Goal: Navigation & Orientation: Locate item on page

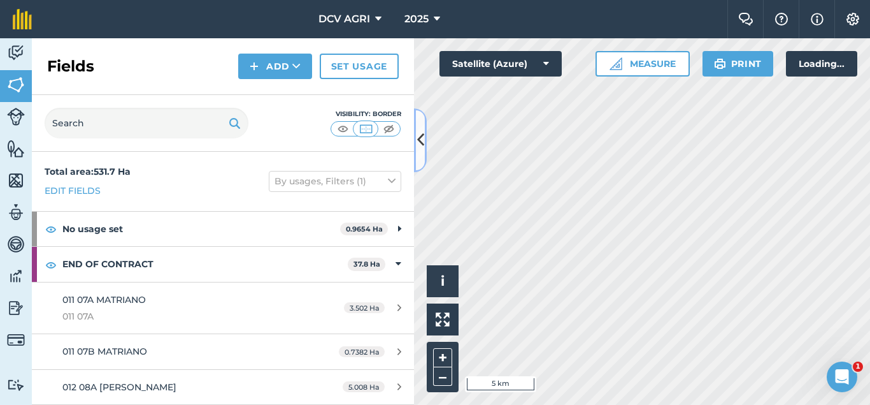
click at [424, 140] on icon at bounding box center [420, 140] width 7 height 22
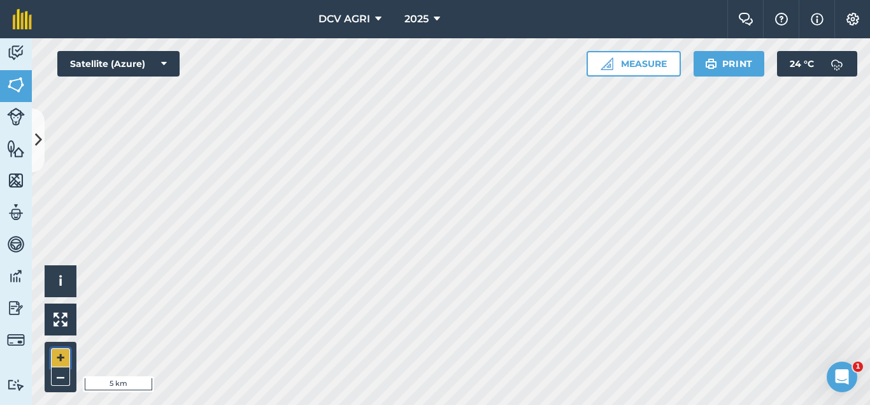
click at [66, 356] on button "+" at bounding box center [60, 357] width 19 height 19
click at [441, 348] on div "Hello i © 2025 TomTom, Microsoft 500 m + –" at bounding box center [451, 221] width 838 height 366
drag, startPoint x: 66, startPoint y: 356, endPoint x: 422, endPoint y: 422, distance: 362.8
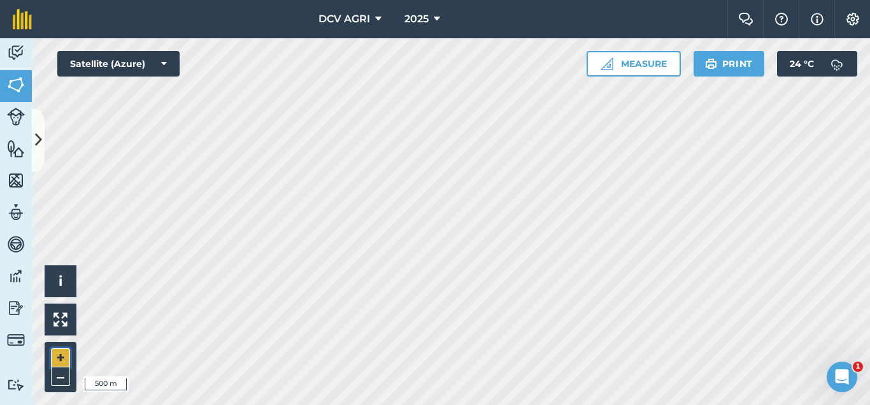
click at [56, 359] on button "+" at bounding box center [60, 357] width 19 height 19
click at [61, 354] on button "+" at bounding box center [60, 357] width 19 height 19
click at [62, 373] on button "–" at bounding box center [60, 376] width 19 height 18
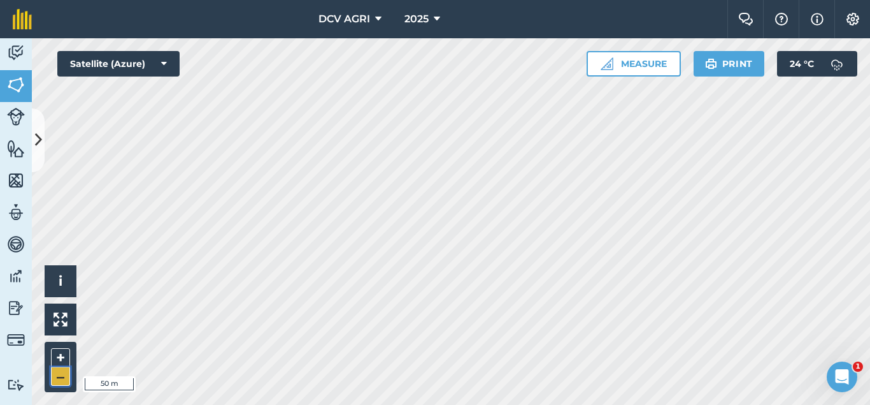
click at [62, 373] on button "–" at bounding box center [60, 376] width 19 height 18
click at [60, 357] on button "+" at bounding box center [60, 357] width 19 height 19
click at [55, 378] on button "–" at bounding box center [60, 376] width 19 height 18
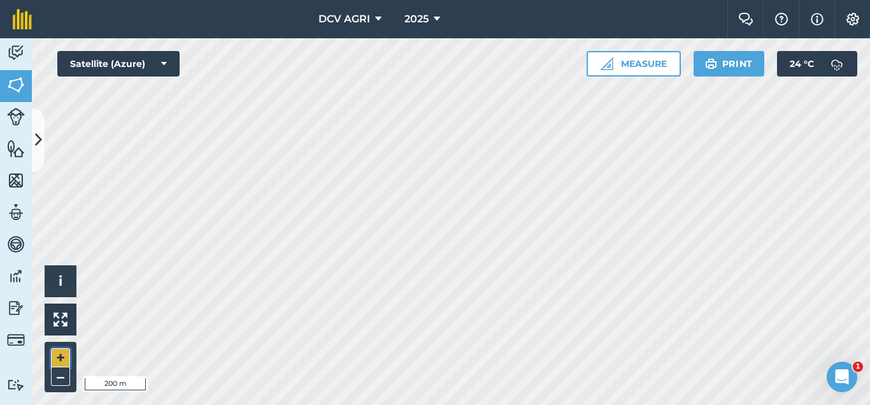
click at [59, 359] on button "+" at bounding box center [60, 357] width 19 height 19
click at [58, 353] on button "+" at bounding box center [60, 357] width 19 height 19
click at [59, 377] on button "–" at bounding box center [60, 376] width 19 height 18
click at [61, 380] on button "–" at bounding box center [60, 376] width 19 height 18
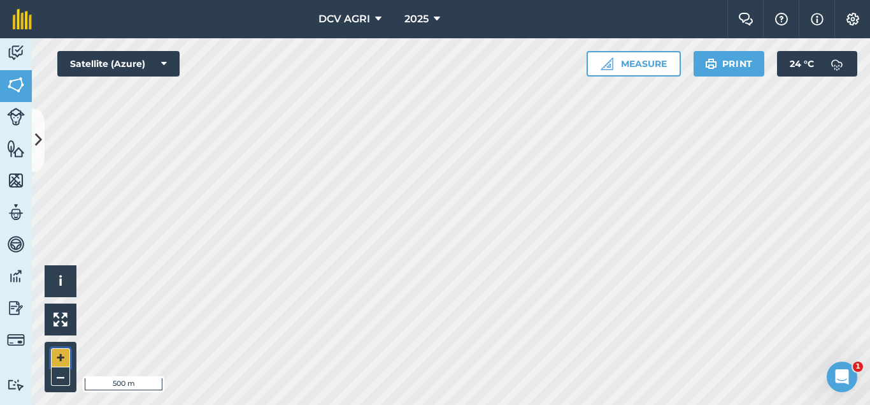
click at [59, 361] on button "+" at bounding box center [60, 357] width 19 height 19
click at [57, 378] on button "–" at bounding box center [60, 376] width 19 height 18
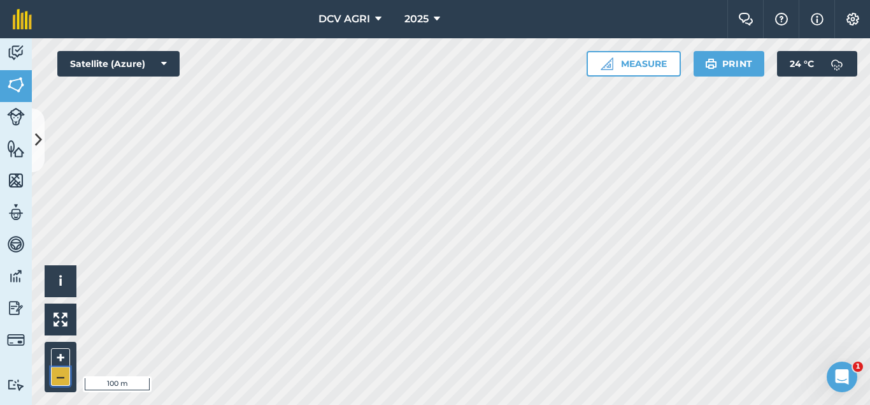
click at [57, 378] on button "–" at bounding box center [60, 376] width 19 height 18
click at [61, 354] on button "+" at bounding box center [60, 357] width 19 height 19
click at [58, 356] on button "+" at bounding box center [60, 357] width 19 height 19
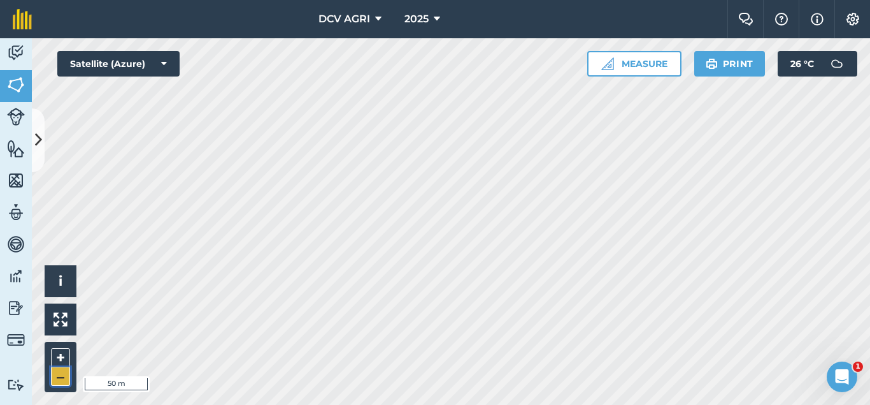
click at [62, 378] on button "–" at bounding box center [60, 376] width 19 height 18
click at [56, 356] on button "+" at bounding box center [60, 357] width 19 height 19
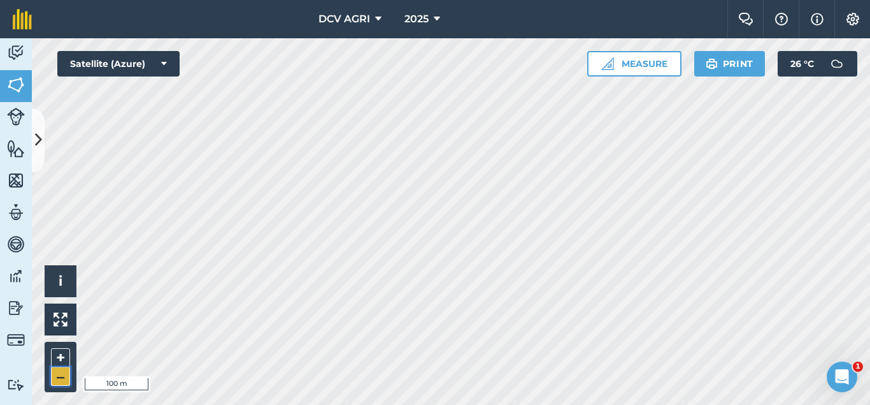
click at [57, 371] on button "–" at bounding box center [60, 376] width 19 height 18
click at [61, 361] on button "+" at bounding box center [60, 357] width 19 height 19
click at [60, 356] on button "+" at bounding box center [60, 357] width 19 height 19
click at [64, 378] on button "–" at bounding box center [60, 376] width 19 height 18
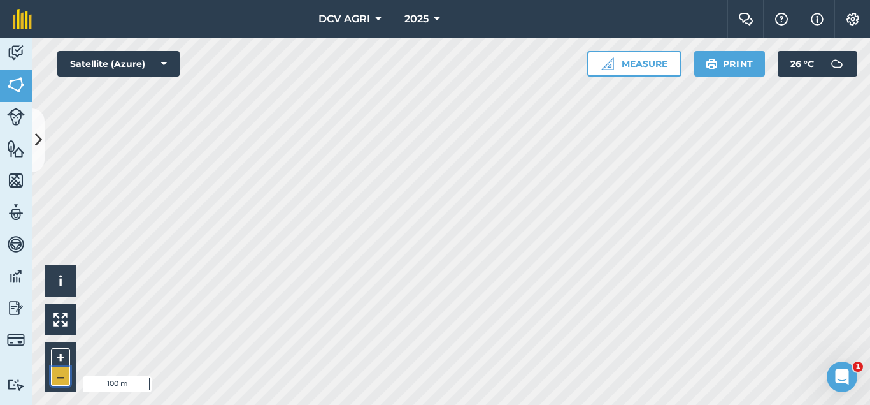
click at [64, 378] on button "–" at bounding box center [60, 376] width 19 height 18
click at [62, 361] on button "+" at bounding box center [60, 357] width 19 height 19
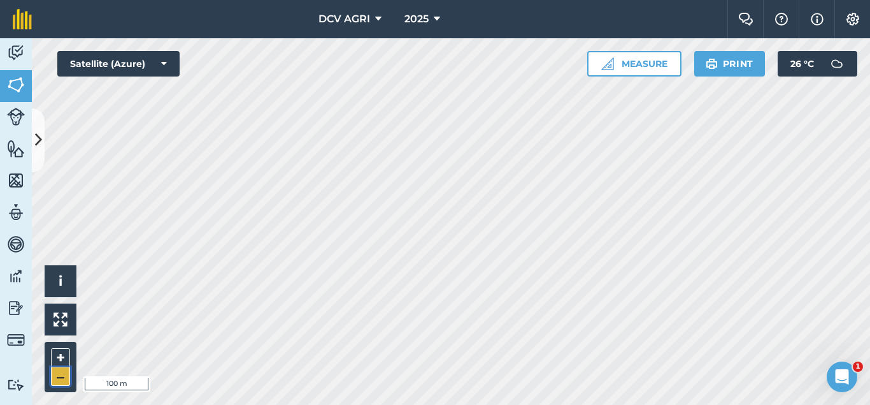
click at [59, 380] on button "–" at bounding box center [60, 376] width 19 height 18
click at [59, 356] on button "+" at bounding box center [60, 357] width 19 height 19
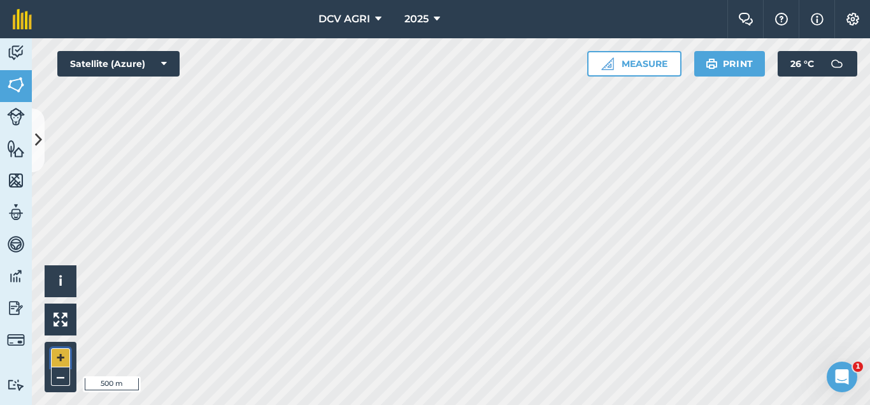
click at [59, 356] on button "+" at bounding box center [60, 357] width 19 height 19
click at [62, 353] on button "+" at bounding box center [60, 357] width 19 height 19
click at [57, 377] on button "–" at bounding box center [60, 376] width 19 height 18
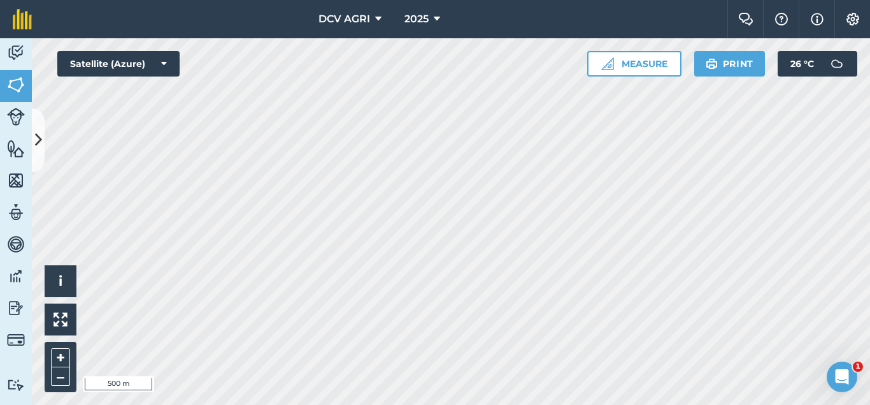
click at [242, 10] on div "DCV AGRI 2025 Farm Chat Help Info Settings DCV AGRI - 2025 Reproduced with the …" at bounding box center [435, 202] width 870 height 405
click at [54, 357] on button "+" at bounding box center [60, 357] width 19 height 19
click at [59, 356] on button "+" at bounding box center [60, 357] width 19 height 19
click at [63, 378] on button "–" at bounding box center [60, 376] width 19 height 18
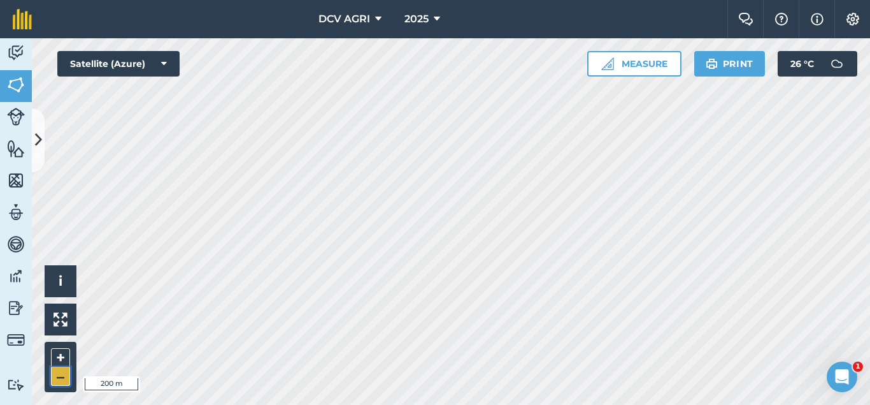
click at [63, 378] on button "–" at bounding box center [60, 376] width 19 height 18
click at [59, 357] on button "+" at bounding box center [60, 357] width 19 height 19
click at [460, 32] on div "DCV AGRI 2025 Farm Chat Help Info Settings DCV AGRI - 2025 Reproduced with the …" at bounding box center [435, 202] width 870 height 405
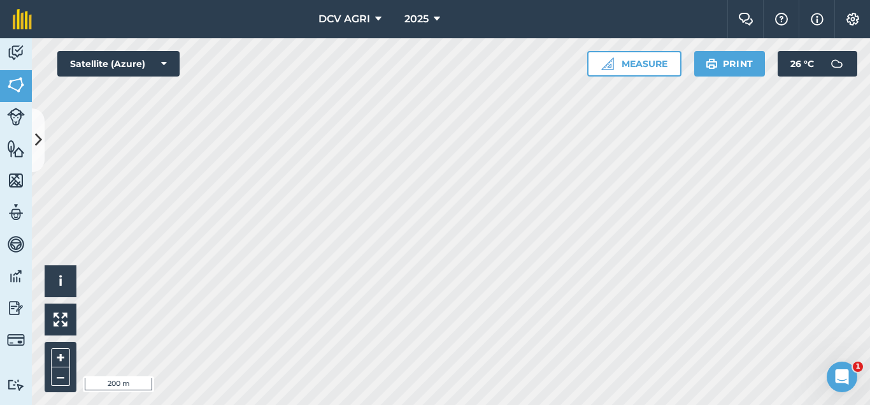
click at [550, 34] on div "DCV AGRI 2025 Farm Chat Help Info Settings DCV AGRI - 2025 Reproduced with the …" at bounding box center [435, 202] width 870 height 405
click at [64, 356] on button "+" at bounding box center [60, 357] width 19 height 19
click at [58, 377] on button "–" at bounding box center [60, 376] width 19 height 18
click at [56, 359] on button "+" at bounding box center [60, 357] width 19 height 19
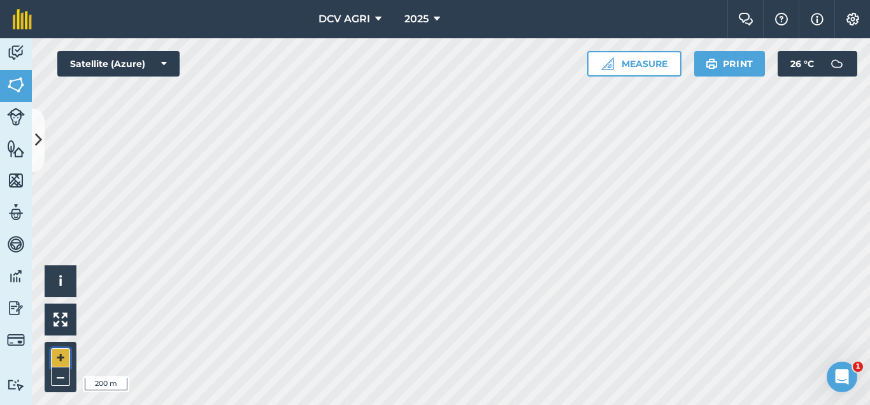
click at [56, 359] on button "+" at bounding box center [60, 357] width 19 height 19
click at [55, 371] on button "–" at bounding box center [60, 376] width 19 height 18
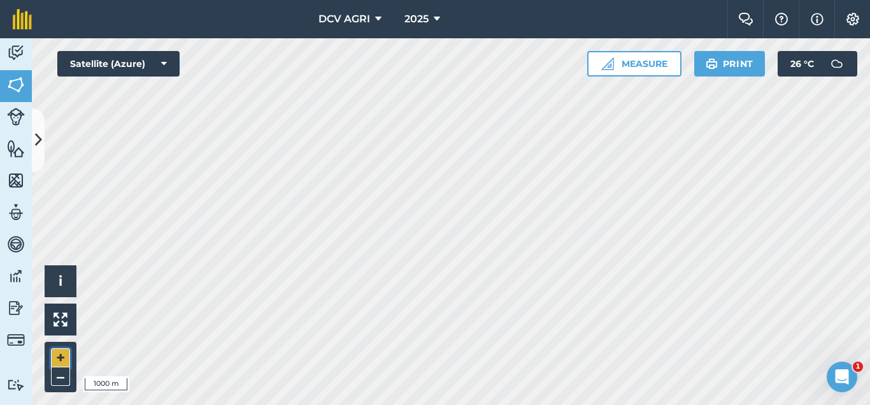
click at [57, 357] on button "+" at bounding box center [60, 357] width 19 height 19
click at [55, 359] on button "+" at bounding box center [60, 357] width 19 height 19
click at [53, 370] on button "–" at bounding box center [60, 376] width 19 height 18
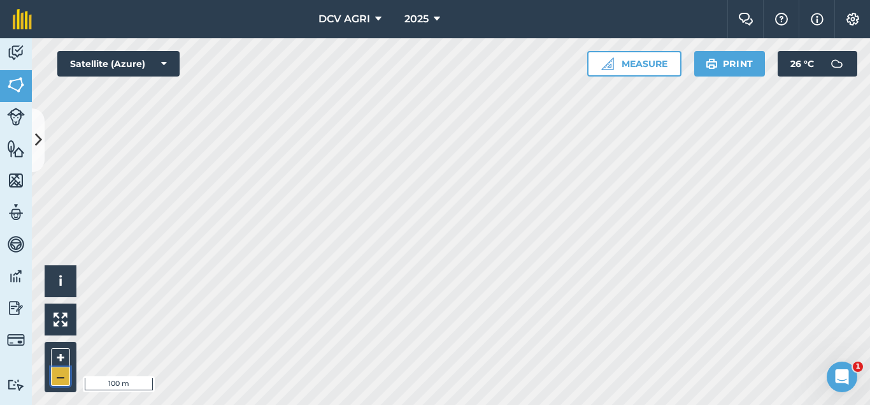
click at [53, 370] on button "–" at bounding box center [60, 376] width 19 height 18
click at [58, 361] on button "+" at bounding box center [60, 357] width 19 height 19
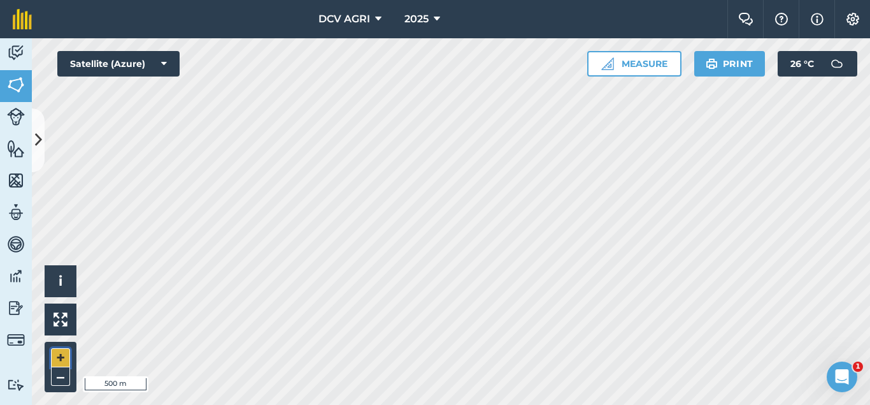
click at [58, 361] on button "+" at bounding box center [60, 357] width 19 height 19
click at [54, 356] on button "+" at bounding box center [60, 357] width 19 height 19
click at [69, 374] on button "–" at bounding box center [60, 376] width 19 height 18
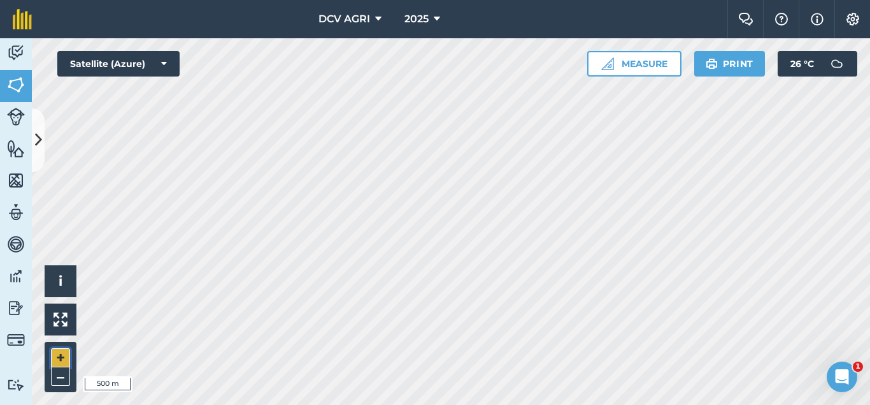
click at [54, 359] on button "+" at bounding box center [60, 357] width 19 height 19
click at [59, 355] on button "+" at bounding box center [60, 357] width 19 height 19
click at [3, 143] on div "Activity Fields Livestock Features Maps Team Vehicles Data Reporting Billing Tu…" at bounding box center [435, 221] width 870 height 366
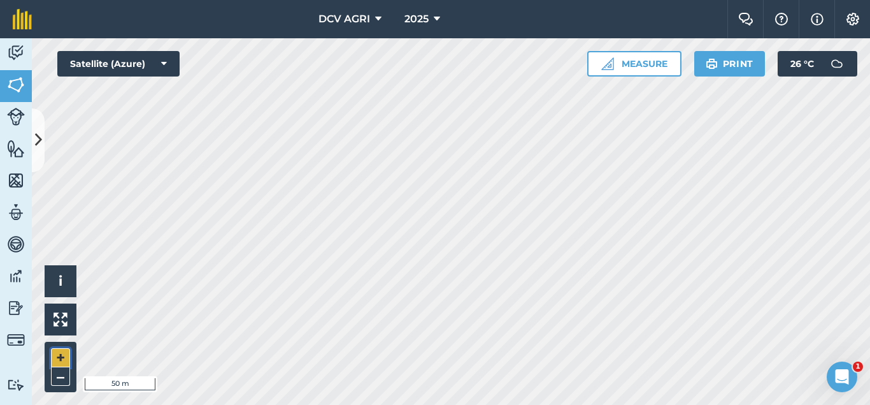
click at [63, 349] on button "+" at bounding box center [60, 357] width 19 height 19
click at [67, 376] on button "–" at bounding box center [60, 376] width 19 height 18
click at [64, 375] on button "–" at bounding box center [60, 376] width 19 height 18
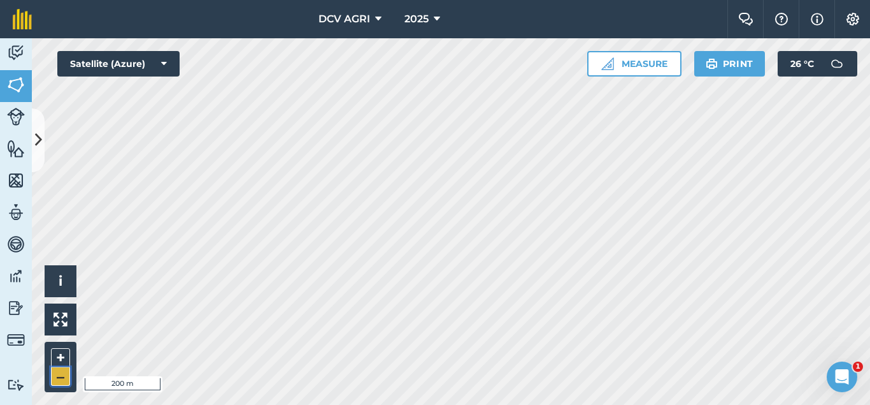
click at [64, 375] on button "–" at bounding box center [60, 376] width 19 height 18
click at [57, 357] on button "+" at bounding box center [60, 357] width 19 height 19
click at [435, 10] on div "DCV AGRI 2025 Farm Chat Help Info Settings DCV AGRI - 2025 Reproduced with the …" at bounding box center [435, 202] width 870 height 405
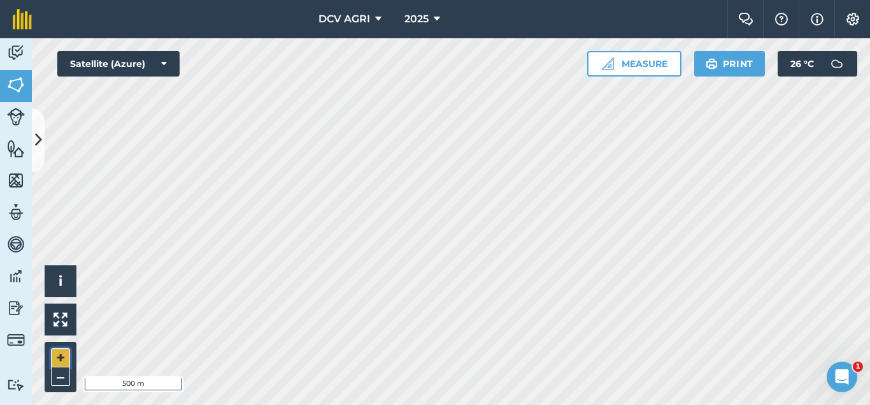
click at [56, 359] on button "+" at bounding box center [60, 357] width 19 height 19
